Goal: Information Seeking & Learning: Get advice/opinions

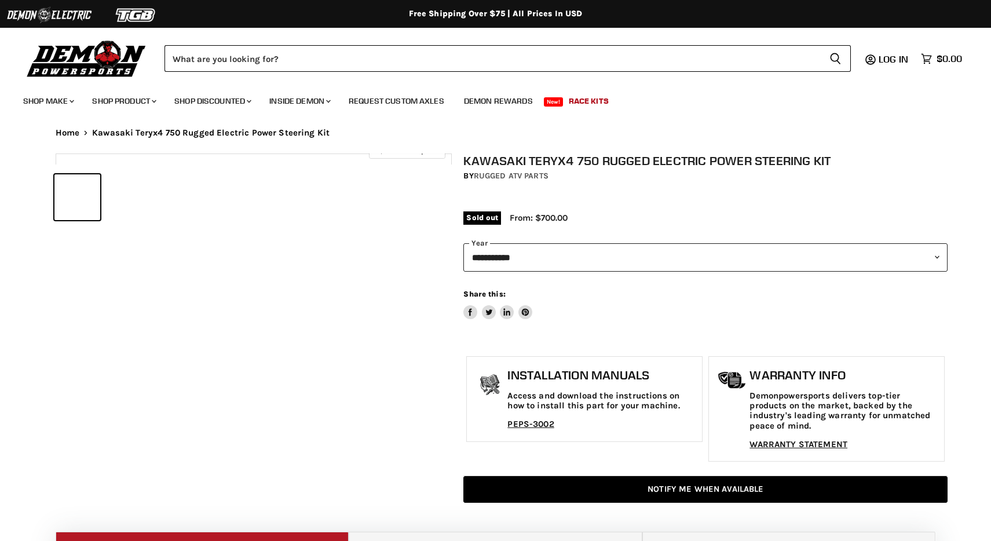
select select "******"
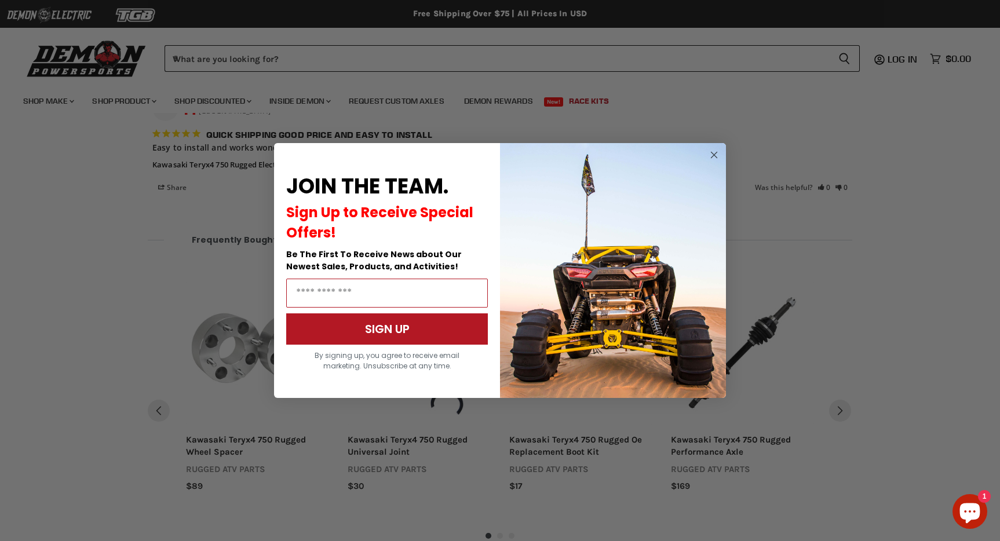
scroll to position [1352, 0]
